Goal: Task Accomplishment & Management: Manage account settings

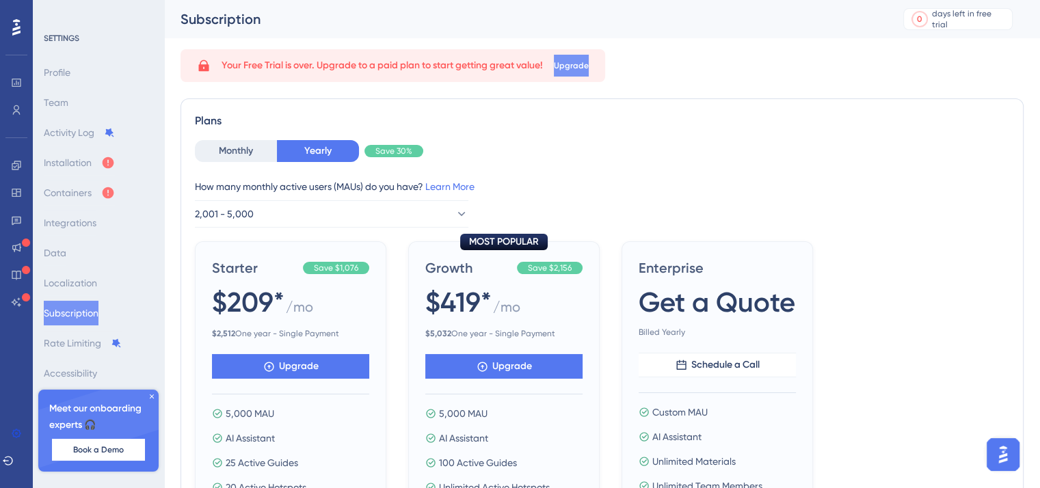
click at [577, 66] on button "Upgrade" at bounding box center [571, 66] width 35 height 22
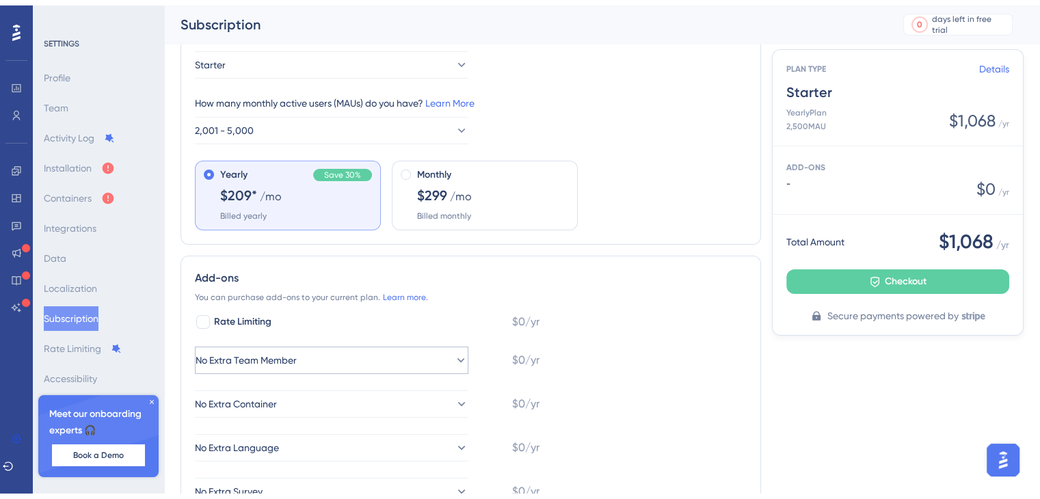
scroll to position [68, 0]
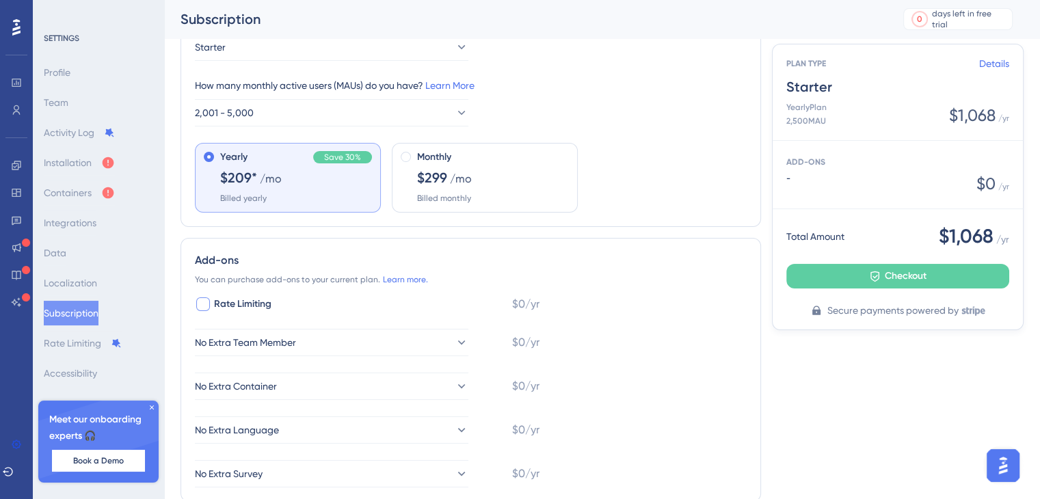
click at [202, 306] on div at bounding box center [203, 304] width 14 height 14
click at [202, 306] on icon at bounding box center [203, 304] width 8 height 11
checkbox input "false"
click at [414, 113] on button "2,001 - 5,000" at bounding box center [332, 112] width 274 height 27
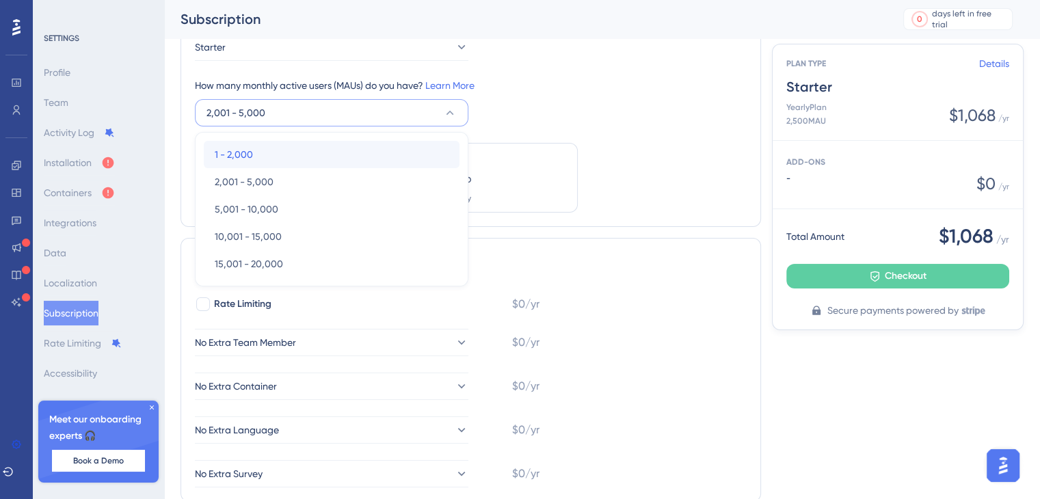
click at [271, 153] on div "1 - 2,000 1 - 2,000" at bounding box center [332, 154] width 234 height 27
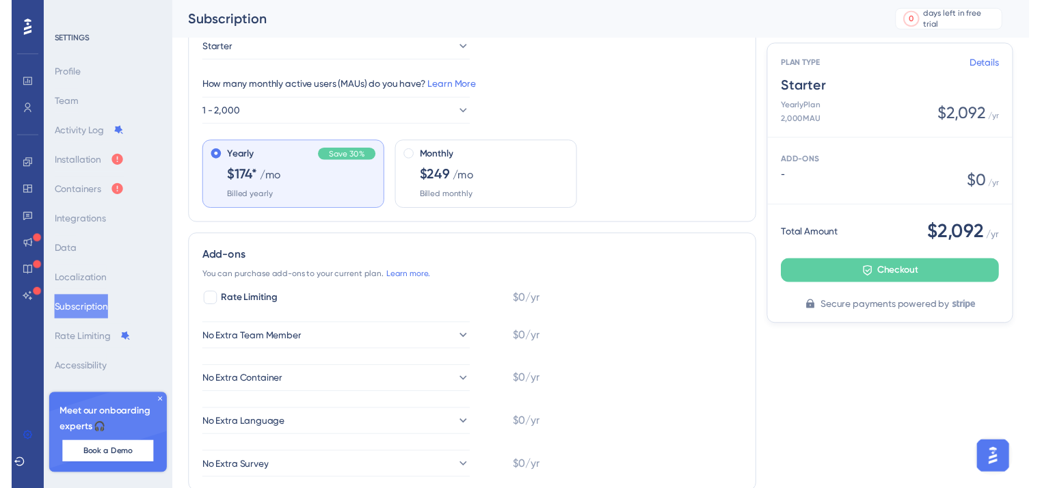
scroll to position [0, 0]
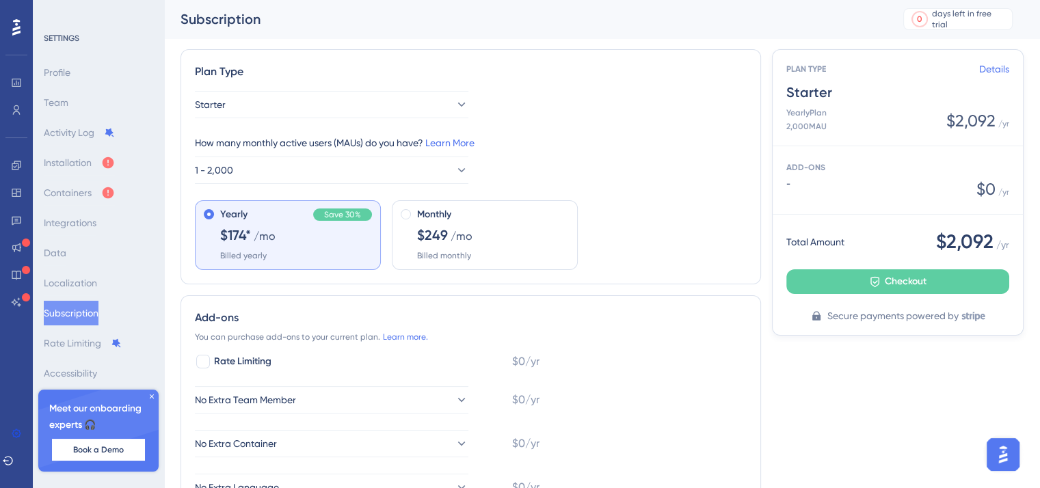
click at [85, 107] on div "Profile Team Activity Log Installation Containers Integrations Data Localizatio…" at bounding box center [99, 222] width 111 height 325
